Goal: Information Seeking & Learning: Understand process/instructions

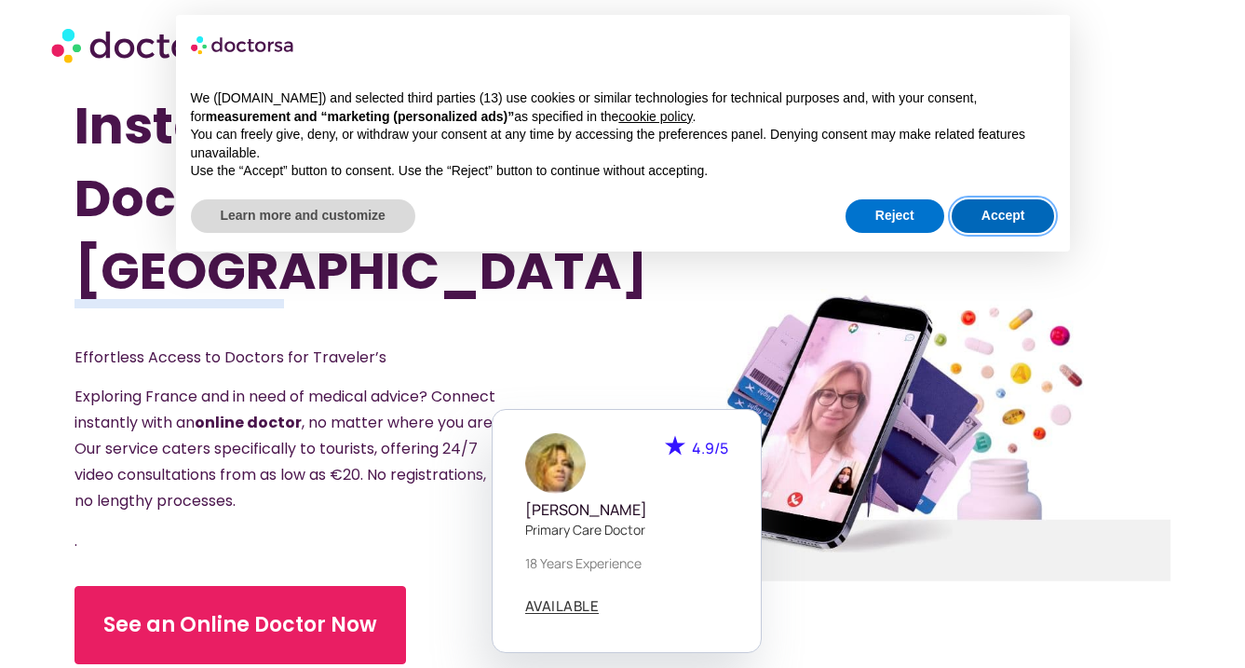
click at [989, 217] on button "Accept" at bounding box center [1003, 216] width 103 height 34
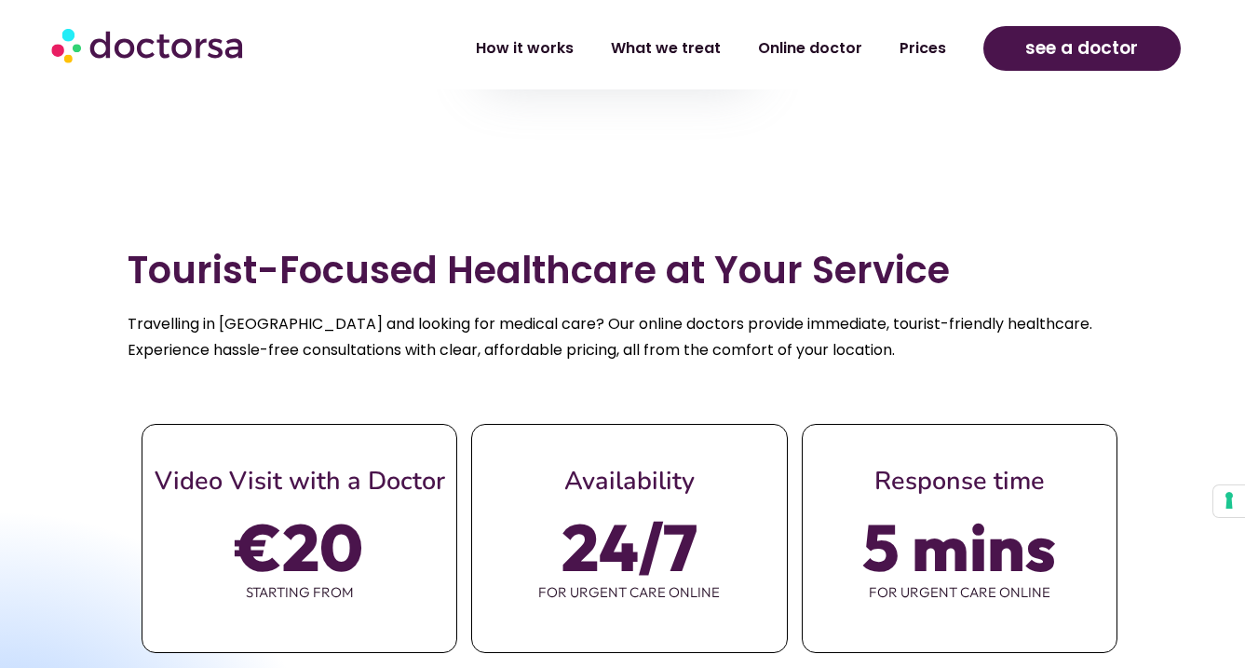
scroll to position [790, 0]
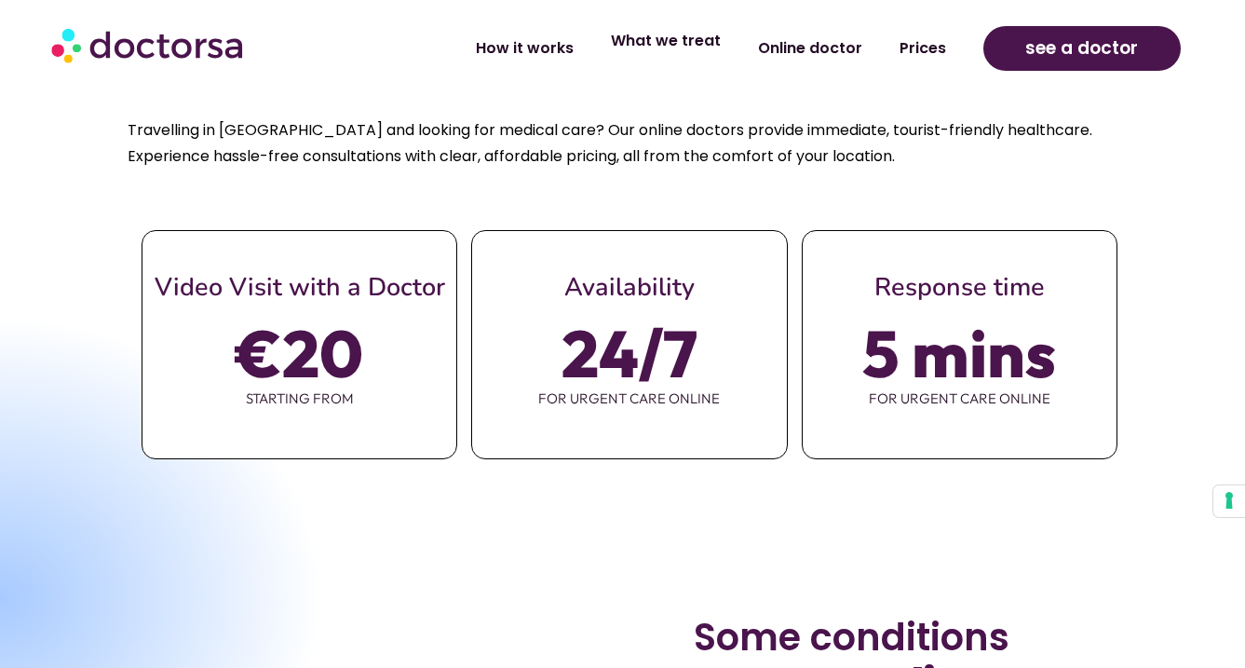
click at [656, 52] on link "What we treat" at bounding box center [665, 41] width 147 height 43
click at [709, 40] on link "What we treat" at bounding box center [665, 41] width 147 height 43
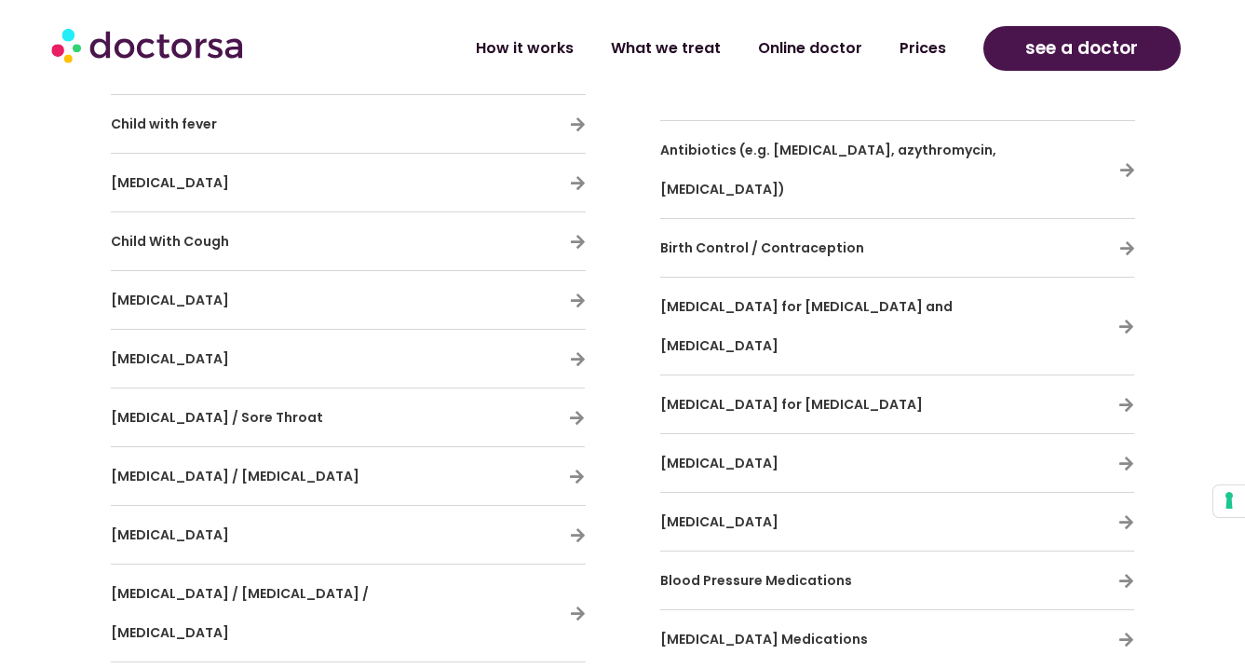
scroll to position [4995, 0]
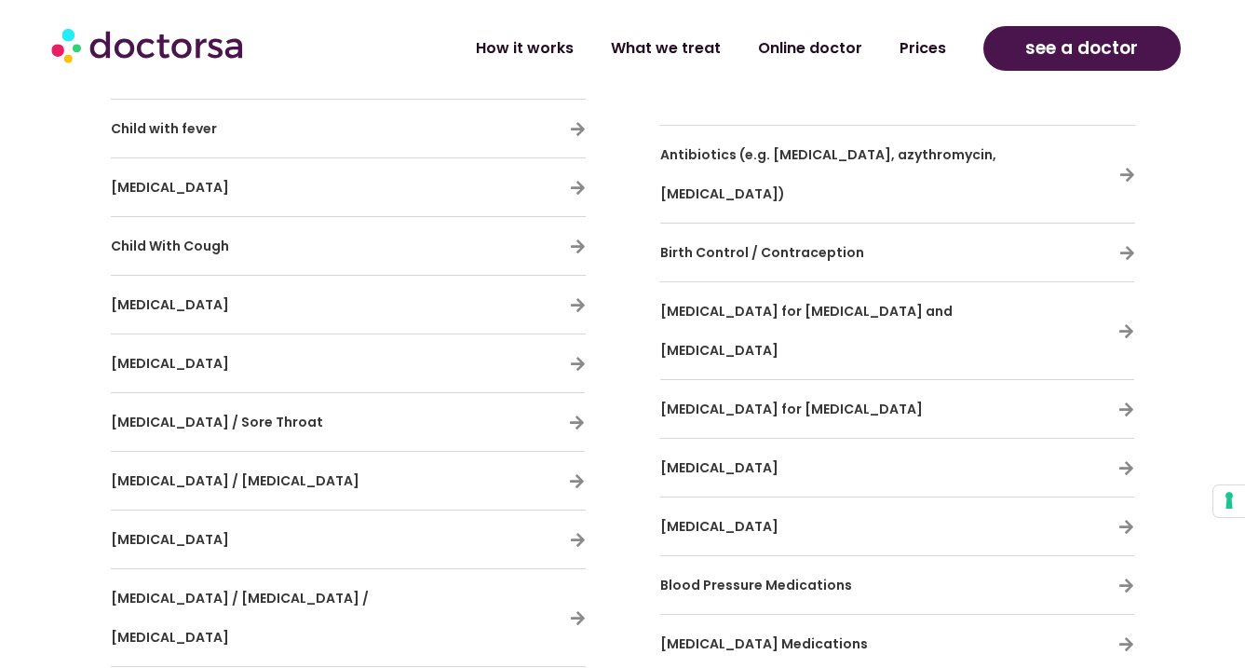
click at [989, 624] on h3 "[MEDICAL_DATA] Medications" at bounding box center [842, 643] width 365 height 39
click at [1124, 636] on icon at bounding box center [1126, 644] width 16 height 16
click at [1128, 636] on icon at bounding box center [1126, 644] width 16 height 16
click at [781, 624] on h3 "[MEDICAL_DATA] Medications" at bounding box center [842, 643] width 365 height 39
click at [781, 634] on span "[MEDICAL_DATA] Medications" at bounding box center [764, 643] width 208 height 19
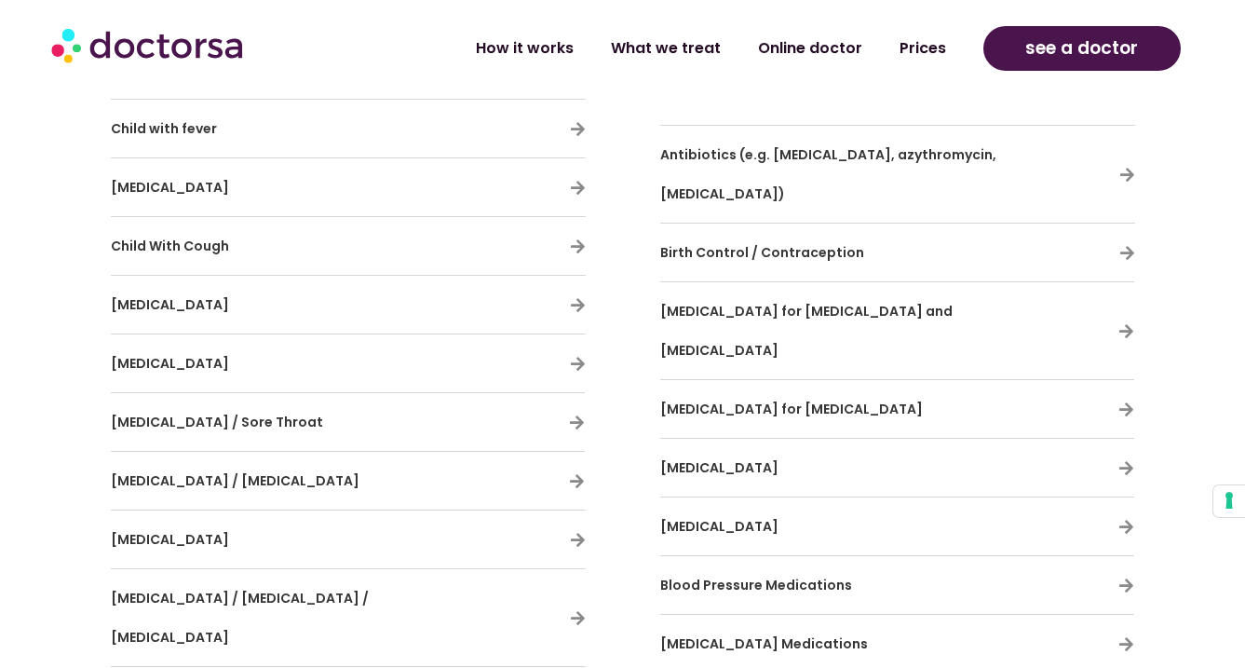
click at [781, 624] on h3 "[MEDICAL_DATA] Medications" at bounding box center [842, 643] width 365 height 39
click at [1111, 624] on div "[MEDICAL_DATA] Medications" at bounding box center [897, 643] width 474 height 39
click at [1126, 636] on icon at bounding box center [1126, 644] width 16 height 16
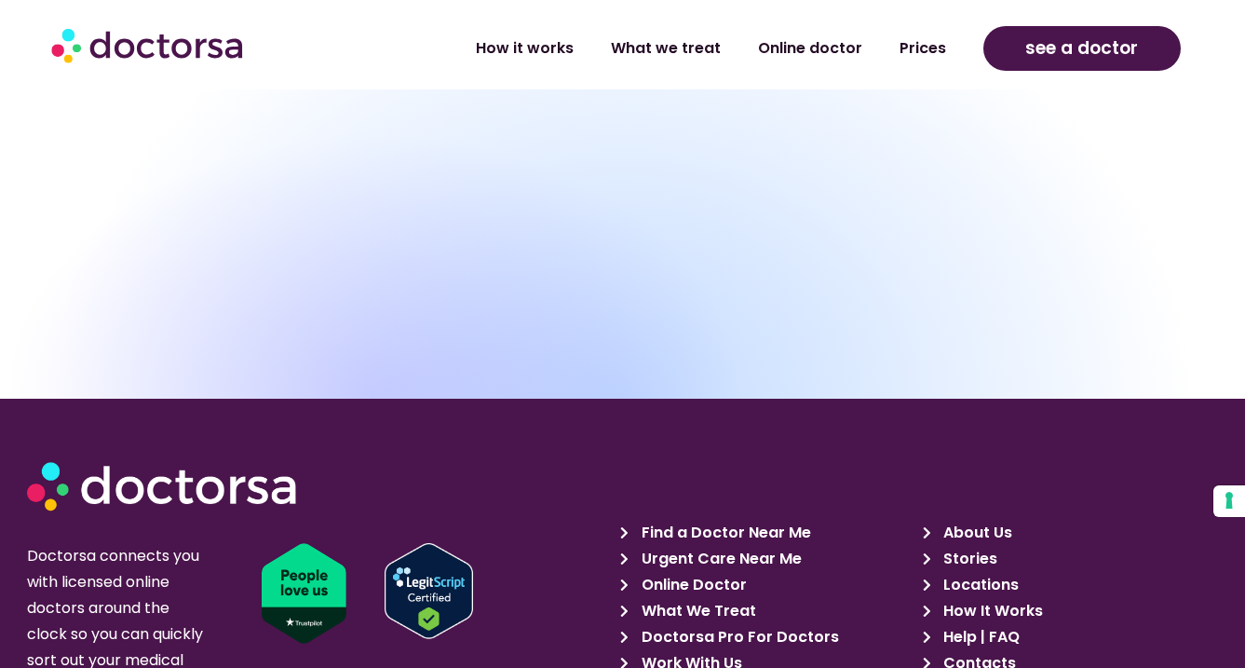
scroll to position [9487, 0]
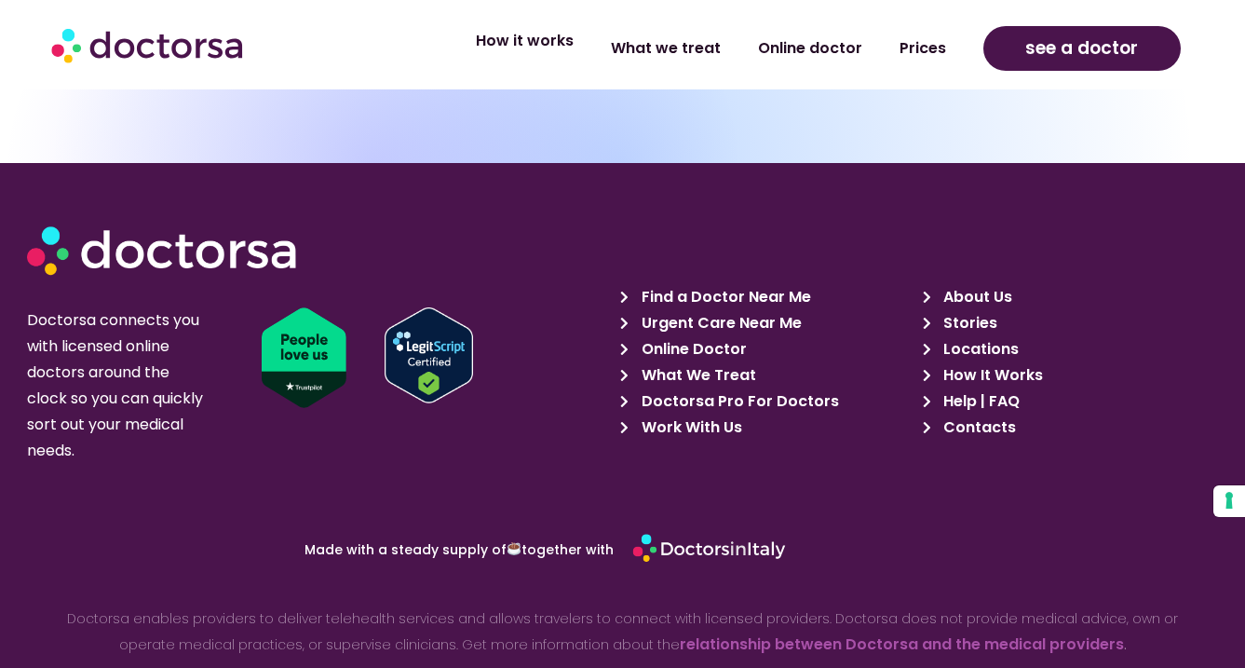
click at [533, 49] on link "How it works" at bounding box center [524, 41] width 135 height 43
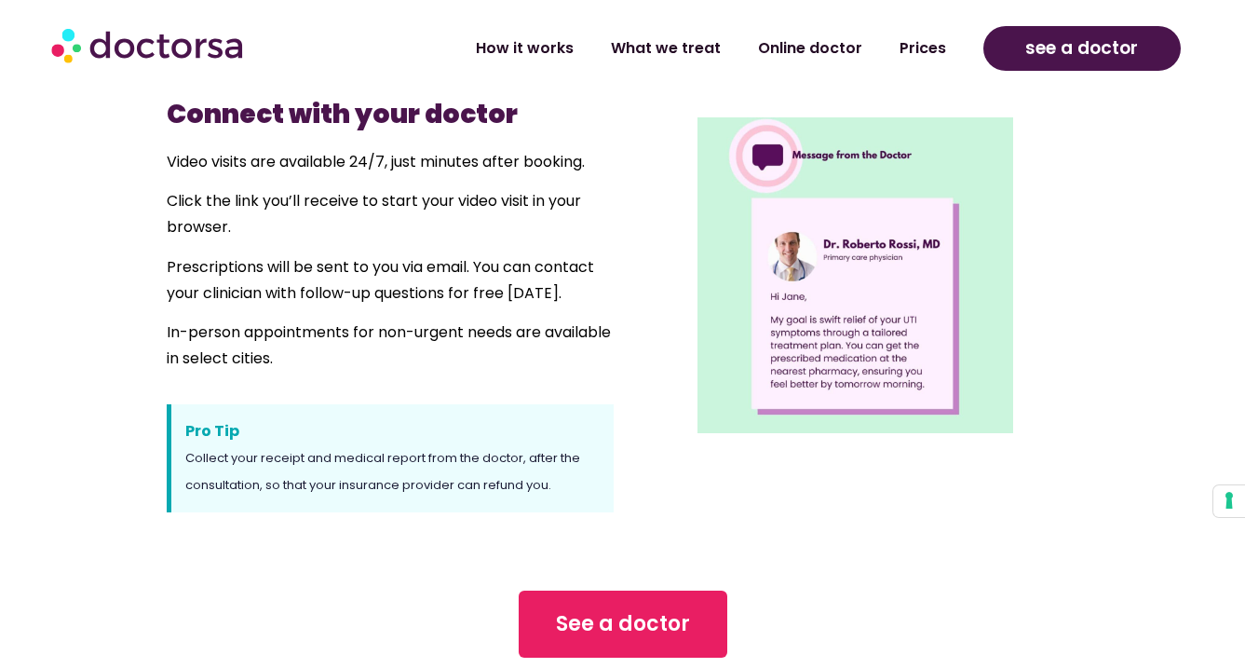
scroll to position [1489, 0]
